Goal: Use online tool/utility: Use online tool/utility

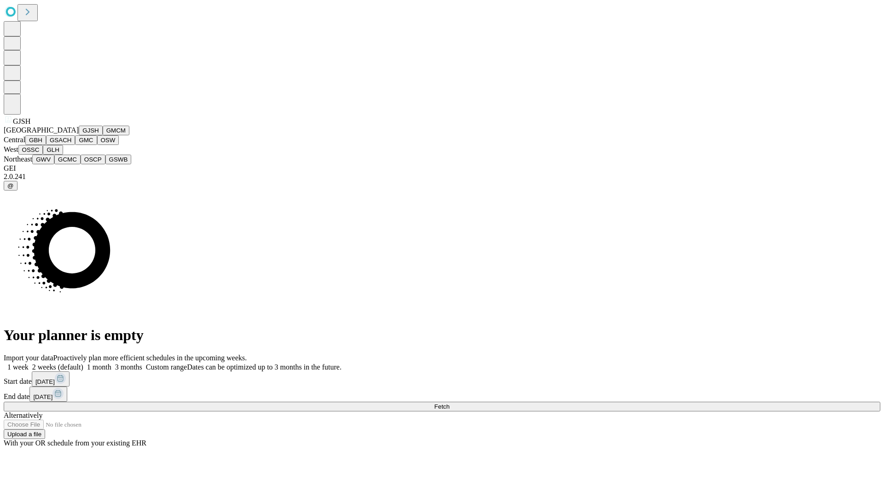
click at [79, 135] on button "GJSH" at bounding box center [91, 131] width 24 height 10
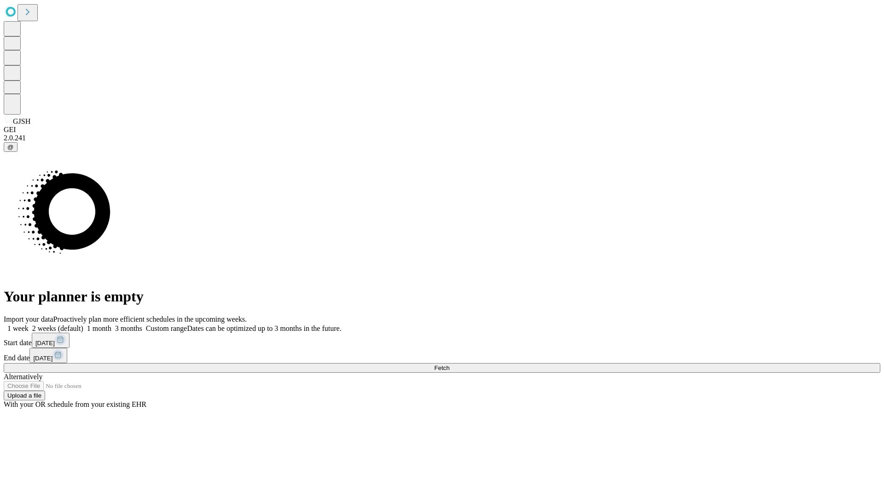
click at [83, 324] on label "2 weeks (default)" at bounding box center [56, 328] width 55 height 8
click at [449, 365] on span "Fetch" at bounding box center [441, 368] width 15 height 7
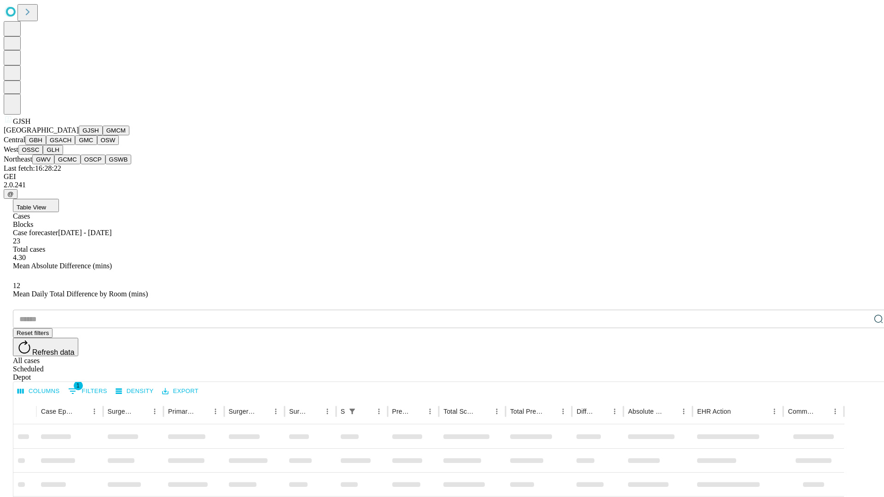
click at [103, 135] on button "GMCM" at bounding box center [116, 131] width 27 height 10
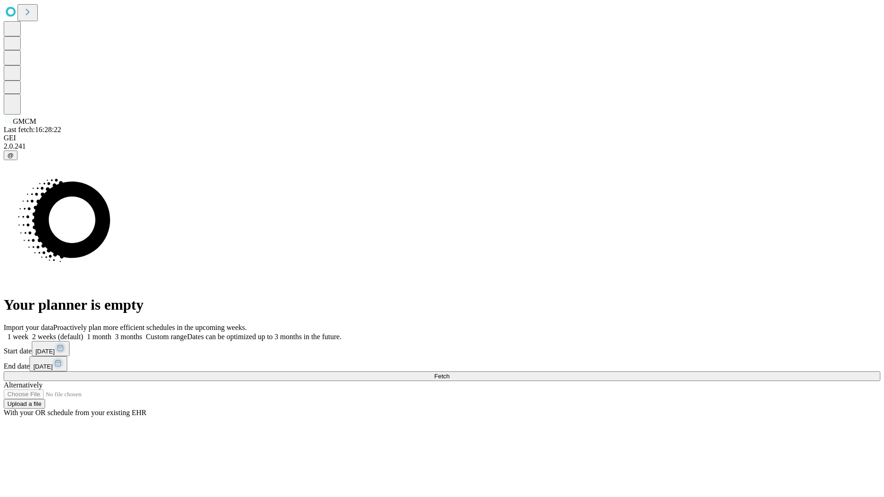
click at [83, 333] on label "2 weeks (default)" at bounding box center [56, 337] width 55 height 8
click at [449, 373] on span "Fetch" at bounding box center [441, 376] width 15 height 7
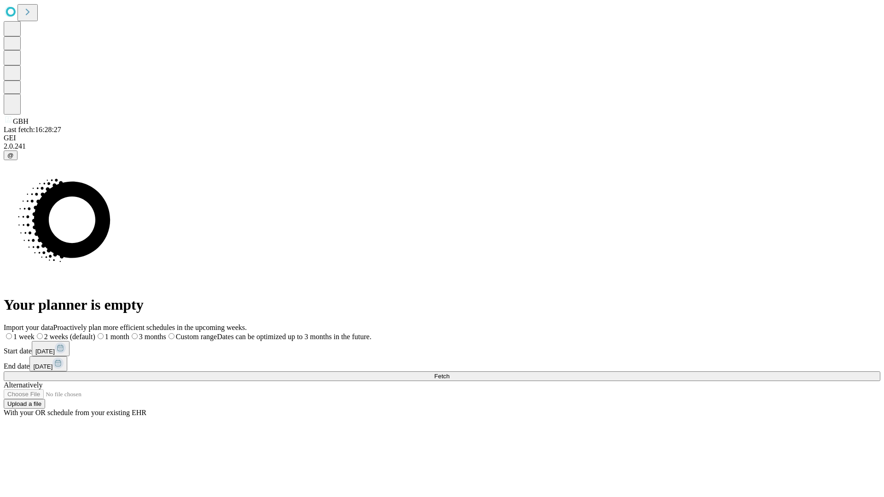
click at [449, 373] on span "Fetch" at bounding box center [441, 376] width 15 height 7
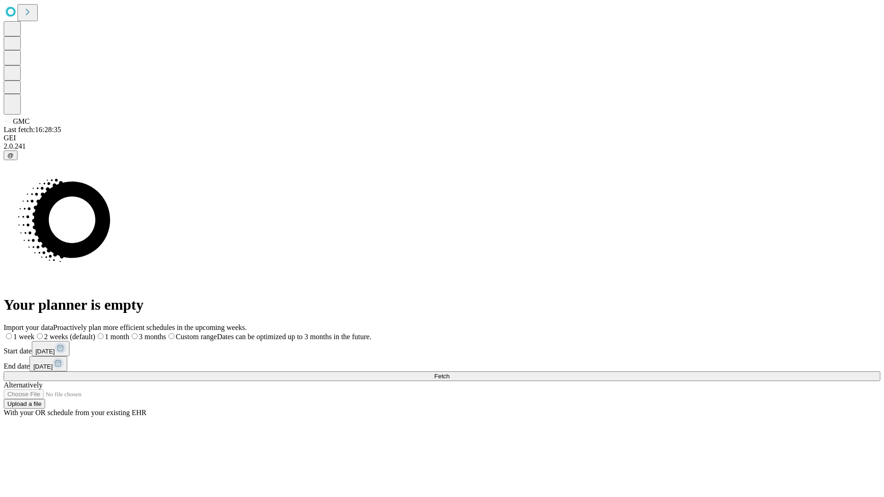
click at [95, 333] on label "2 weeks (default)" at bounding box center [65, 337] width 61 height 8
click at [449, 373] on span "Fetch" at bounding box center [441, 376] width 15 height 7
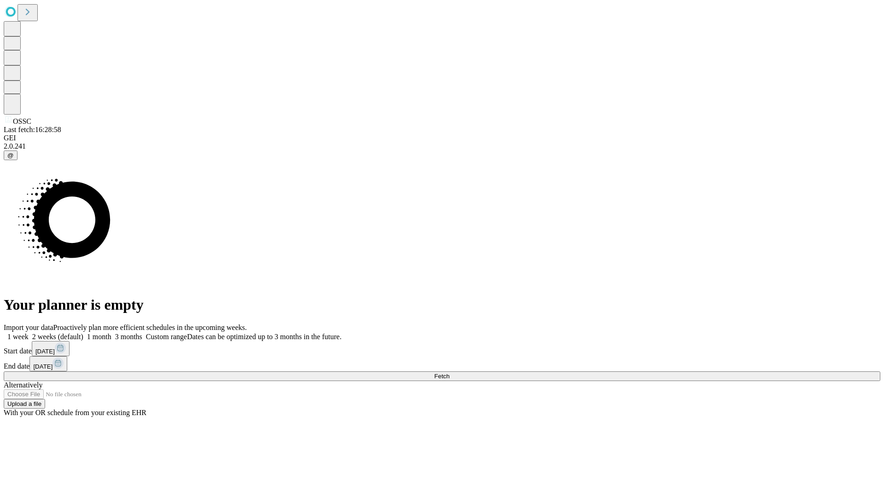
click at [83, 333] on label "2 weeks (default)" at bounding box center [56, 337] width 55 height 8
click at [449, 373] on span "Fetch" at bounding box center [441, 376] width 15 height 7
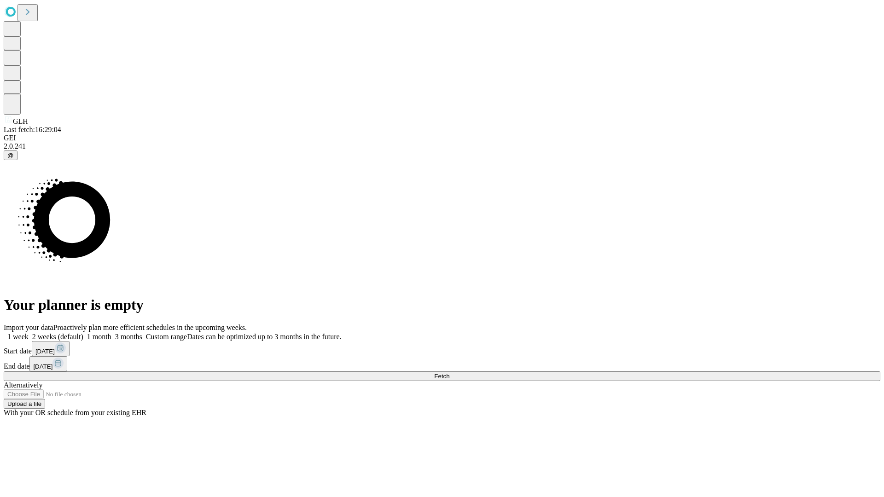
click at [449, 373] on span "Fetch" at bounding box center [441, 376] width 15 height 7
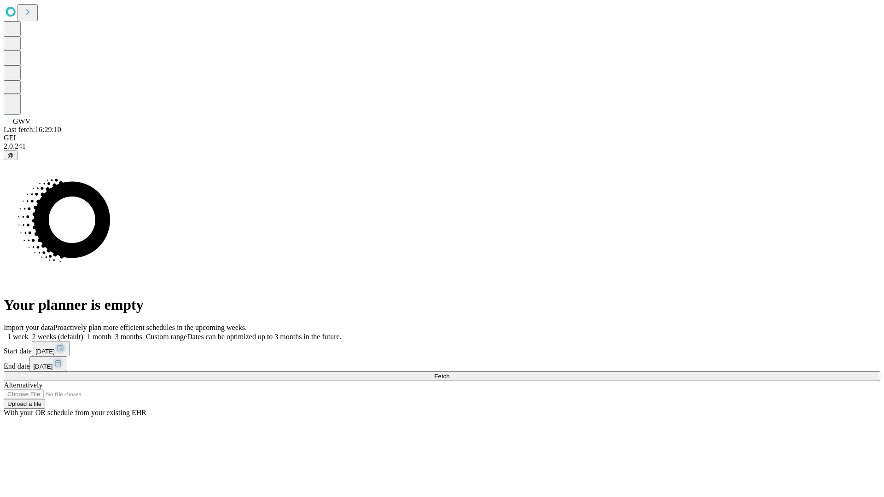
click at [83, 333] on label "2 weeks (default)" at bounding box center [56, 337] width 55 height 8
click at [449, 373] on span "Fetch" at bounding box center [441, 376] width 15 height 7
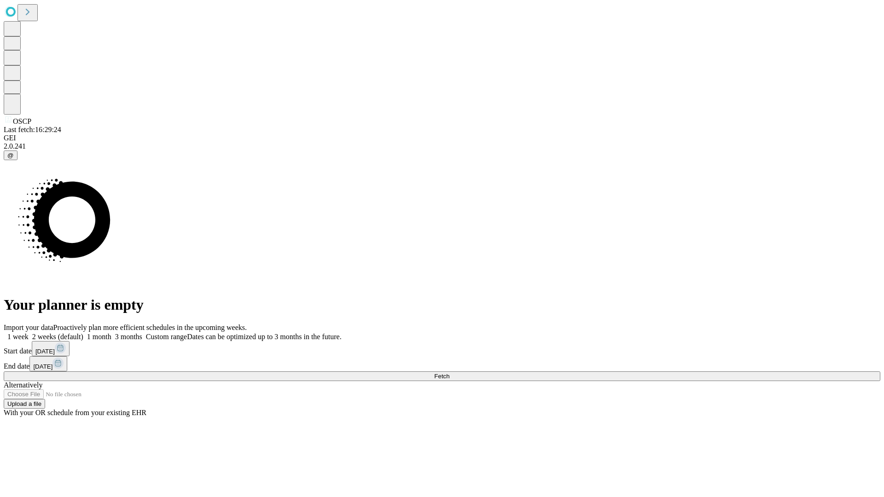
click at [83, 333] on label "2 weeks (default)" at bounding box center [56, 337] width 55 height 8
click at [449, 373] on span "Fetch" at bounding box center [441, 376] width 15 height 7
